Goal: Use online tool/utility: Utilize a website feature to perform a specific function

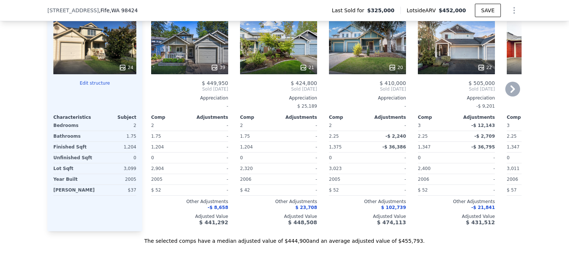
scroll to position [747, 0]
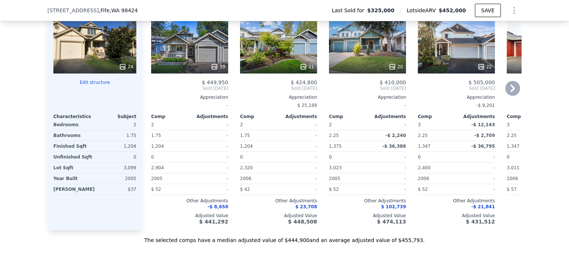
click at [509, 90] on icon at bounding box center [512, 88] width 15 height 15
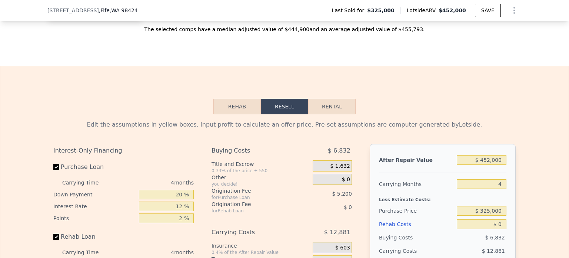
scroll to position [967, 0]
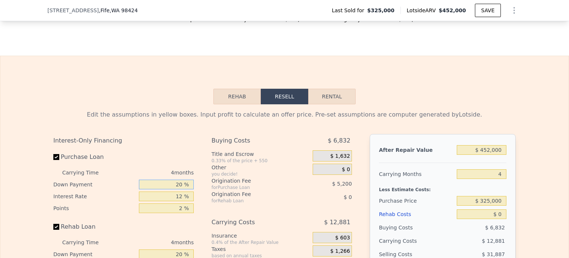
click at [168, 179] on input "20 %" at bounding box center [166, 184] width 55 height 10
type input "10 %"
type input "$ 73,450"
type input "10 %"
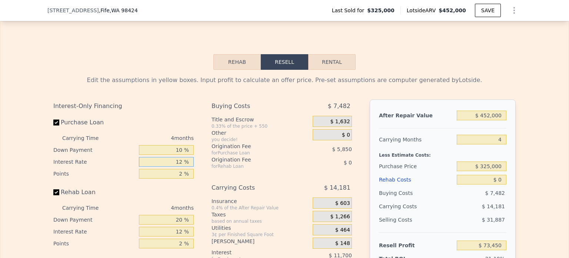
scroll to position [1010, 0]
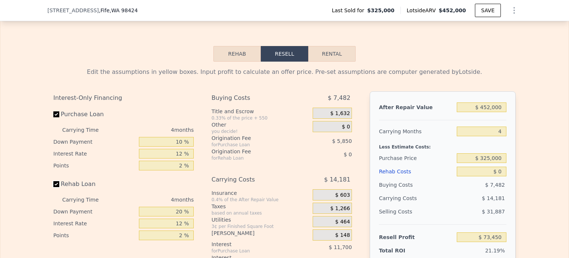
click at [56, 181] on input "Rehab Loan" at bounding box center [56, 184] width 6 height 6
checkbox input "false"
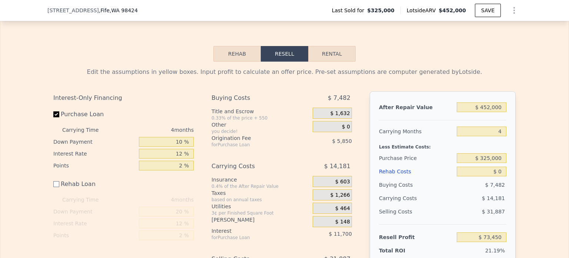
click at [342, 126] on div "$ 0" at bounding box center [332, 126] width 39 height 11
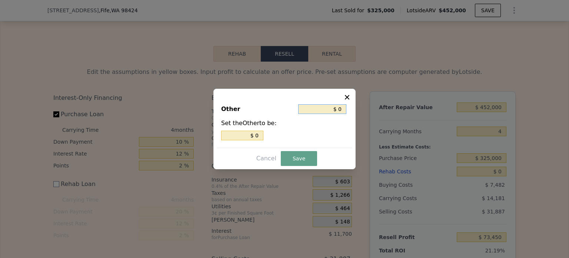
click at [341, 110] on input "$ 0" at bounding box center [322, 109] width 48 height 10
type input "$ 2"
type input "$ 22"
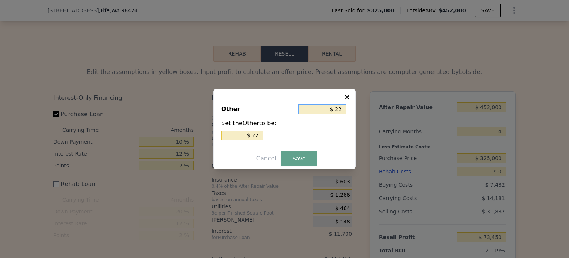
type input "$ 220"
type input "$ 2,200"
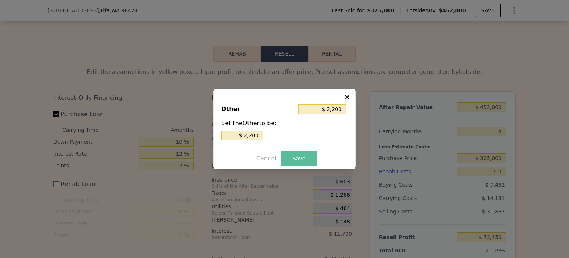
click at [296, 160] on button "Save" at bounding box center [299, 158] width 36 height 15
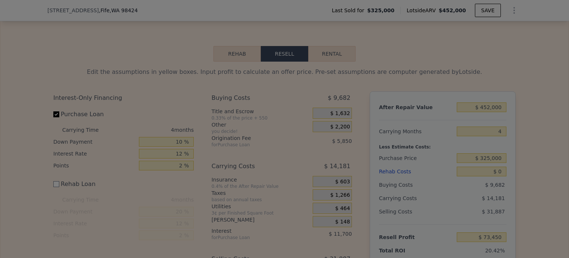
type input "$ 71,250"
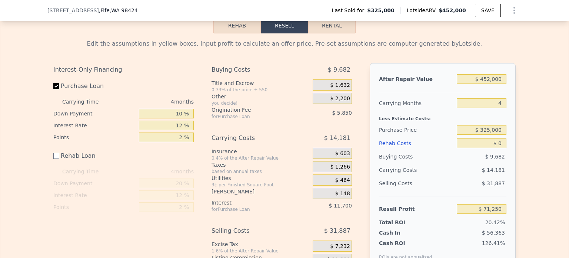
scroll to position [1038, 0]
click at [474, 101] on input "4" at bounding box center [482, 103] width 50 height 10
type input "3"
type input "$ 74,795"
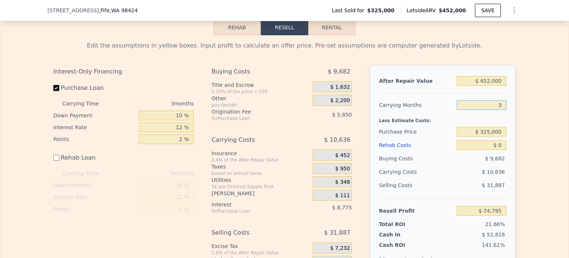
type input "3"
click at [503, 144] on input "$ 0" at bounding box center [482, 145] width 50 height 10
type input "$ 2"
type input "$ 74,793"
type input "$ 20"
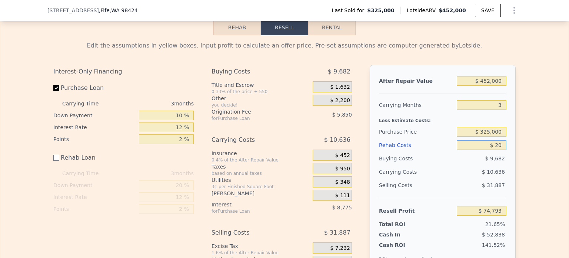
type input "$ 74,775"
type input "$ 2,000"
type input "$ 72,795"
type input "$ 20,000"
type input "$ 54,795"
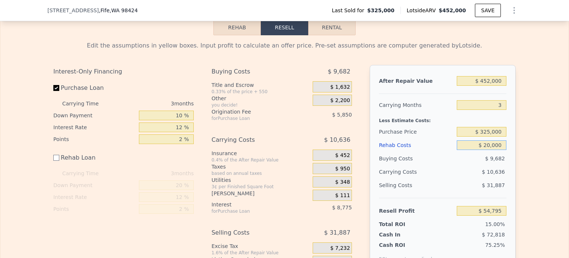
type input "$ 20,000"
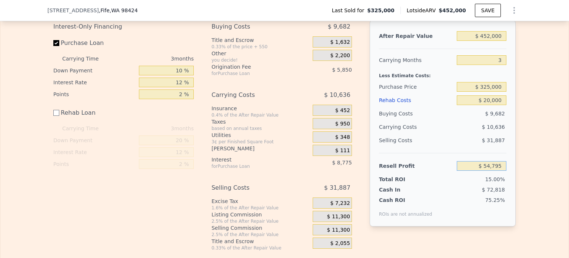
scroll to position [1080, 0]
click at [490, 87] on input "$ 325,000" at bounding box center [482, 88] width 50 height 10
type input "$ 345,000"
type input "$ 33,828"
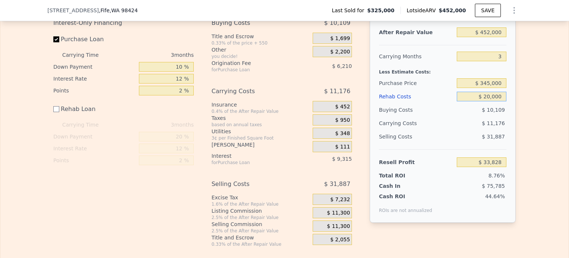
scroll to position [1089, 0]
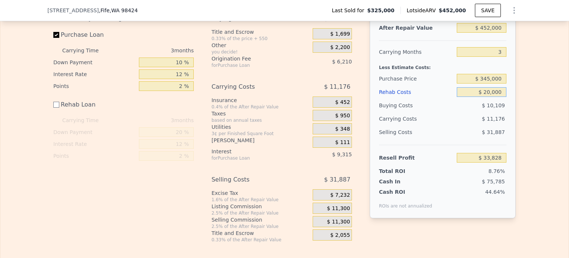
click at [504, 92] on input "$ 20,000" at bounding box center [482, 92] width 50 height 10
type input "$ 10"
type input "$ 53,818"
type input "$ 1"
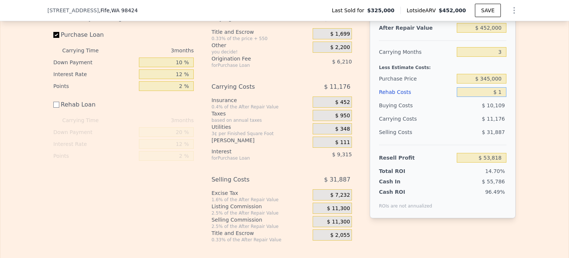
type input "$ 53,827"
type input "$ 15,000"
type input "$ 38,828"
type input "$ 15,000"
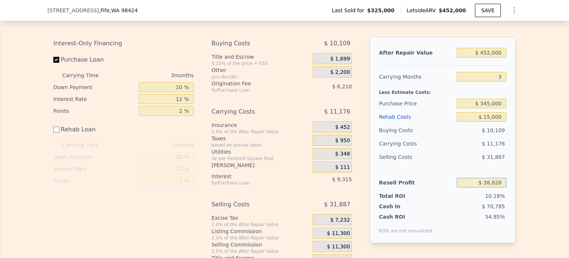
scroll to position [1063, 0]
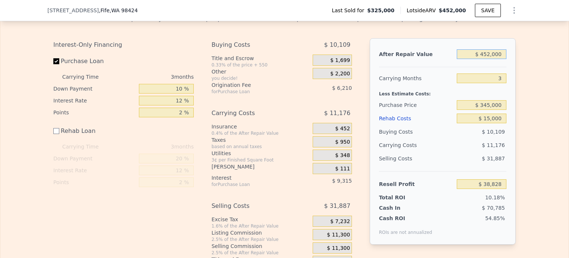
drag, startPoint x: 505, startPoint y: 51, endPoint x: 446, endPoint y: 45, distance: 59.3
click at [446, 47] on div "After Repair Value $ 452,000" at bounding box center [442, 53] width 127 height 13
type input "$ 3"
type input "-$ 381,380"
type input "$ 33"
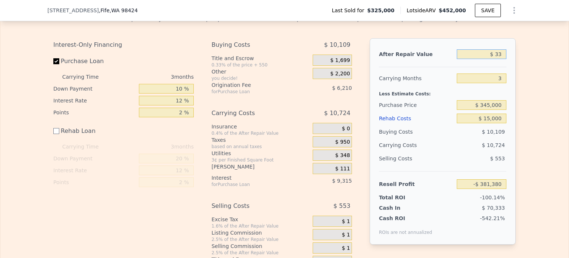
type input "-$ 381,353"
type input "$ 3"
type input "-$ 381,380"
type input "$ 443"
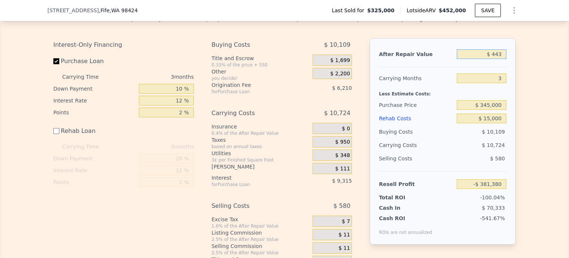
type input "-$ 380,970"
type input "$ 445"
type input "-$ 380,968"
type input "$ 44,500"
type input "-$ 340,014"
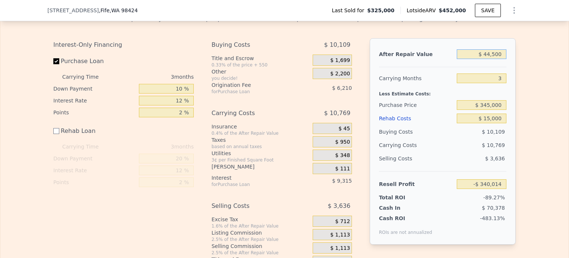
type input "$ 445,000"
type input "$ 32,320"
type input "$ 445,000"
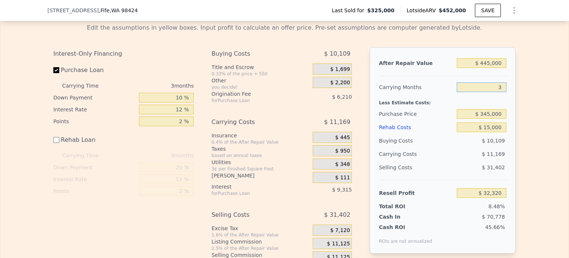
scroll to position [1054, 0]
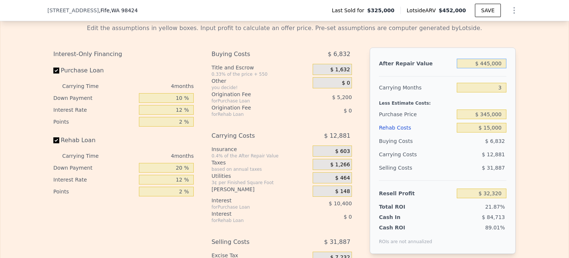
click at [492, 60] on input "$ 445,000" at bounding box center [482, 64] width 50 height 10
checkbox input "true"
type input "$ 452,000"
type input "4"
type input "$ 0"
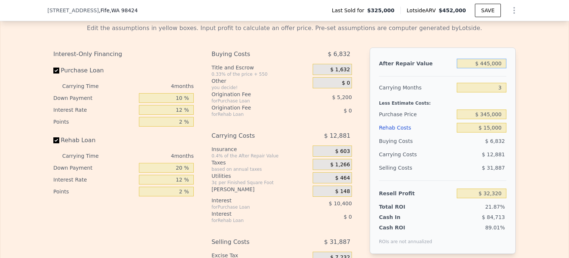
type input "$ 75,400"
click at [492, 61] on input "$ 452,000" at bounding box center [482, 64] width 50 height 10
type input "$ 4"
type input "-$ 344,656"
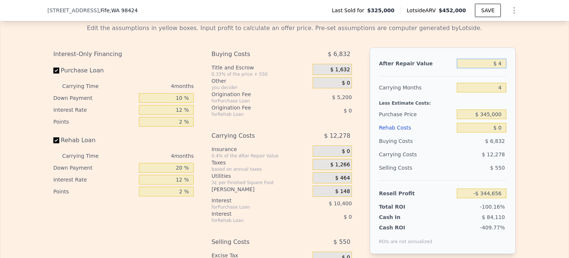
type input "$ 42"
type input "-$ 344,621"
type input "$ 42,500"
type input "-$ 305,165"
type input "$ 425,000"
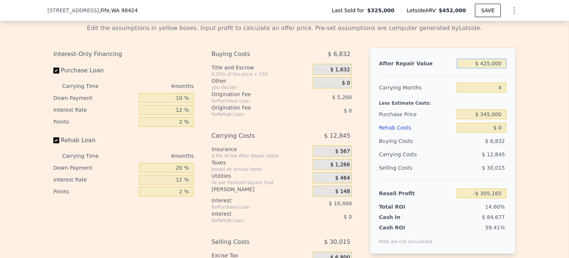
type input "$ 50,308"
type input "$ 425,000"
type input "3"
type input "$ 53,519"
type input "3"
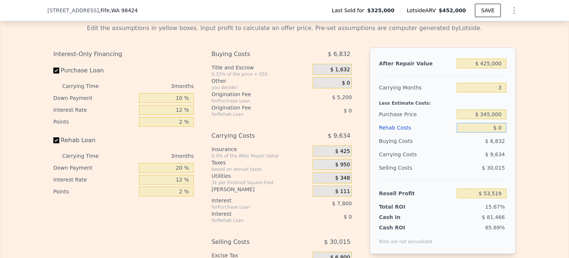
click at [503, 127] on input "$ 0" at bounding box center [482, 128] width 50 height 10
type input "$ 32,652"
type input "$ 2,000"
type input "$ 30,572"
type input "$ 20,000"
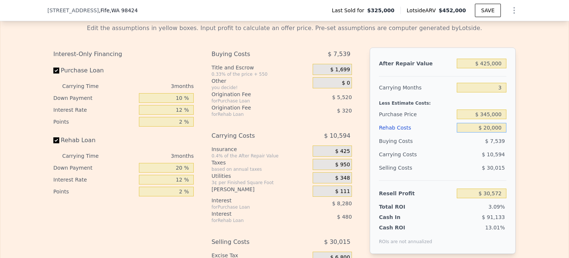
type input "$ 11,852"
type input "$ 20,000"
click at [57, 139] on input "Rehab Loan" at bounding box center [56, 140] width 6 height 6
checkbox input "false"
type input "$ 12,652"
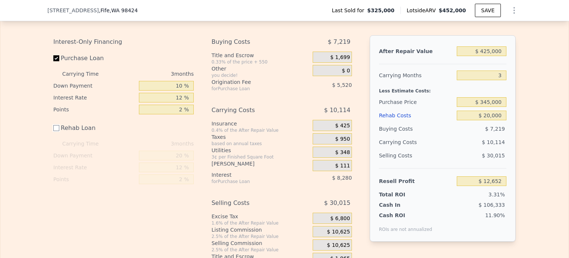
scroll to position [1063, 0]
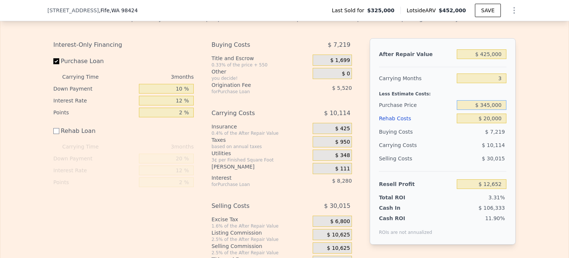
click at [489, 103] on input "$ 345,000" at bounding box center [482, 105] width 50 height 10
type input "$ 325,000"
type input "$ 33,519"
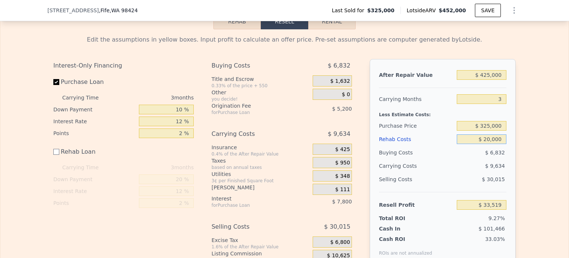
scroll to position [1040, 0]
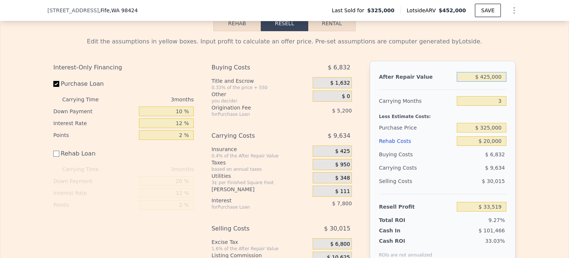
click at [488, 74] on input "$ 425,000" at bounding box center [482, 77] width 50 height 10
type input "$ 435,000"
type input "$ 42,815"
type input "$ 435,000"
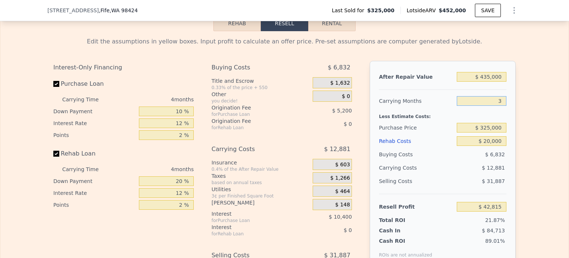
checkbox input "true"
type input "$ 452,000"
type input "4"
type input "$ 0"
type input "$ 75,400"
